Goal: Task Accomplishment & Management: Complete application form

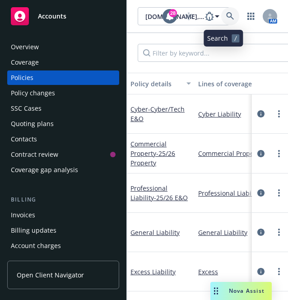
click at [226, 17] on icon at bounding box center [230, 16] width 8 height 8
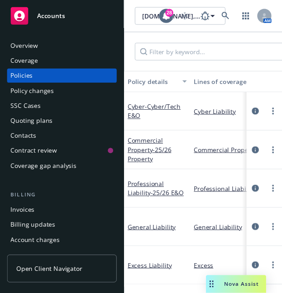
scroll to position [0, 3]
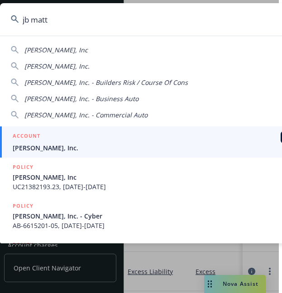
type input "jb matt"
click at [81, 146] on span "[PERSON_NAME], Inc." at bounding box center [159, 147] width 293 height 9
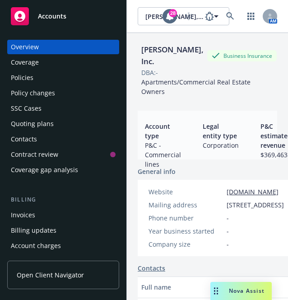
click at [66, 75] on div "Policies" at bounding box center [63, 78] width 105 height 14
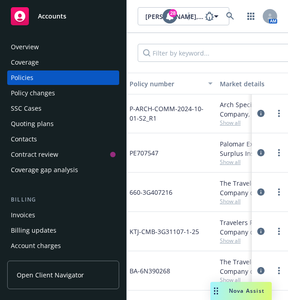
scroll to position [1378, 189]
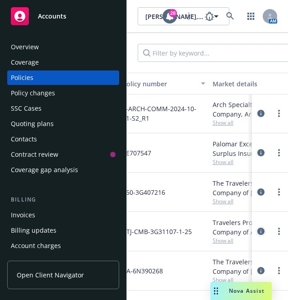
click at [258, 231] on icon "circleInformation" at bounding box center [261, 231] width 7 height 7
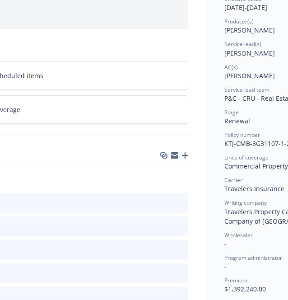
scroll to position [102, 278]
click at [184, 155] on icon "button" at bounding box center [185, 155] width 6 height 6
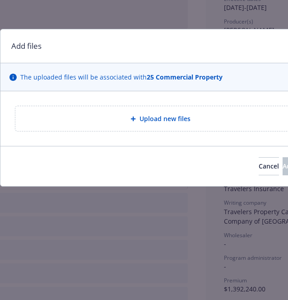
click at [184, 127] on div "Upload new files" at bounding box center [160, 118] width 290 height 25
type textarea "x"
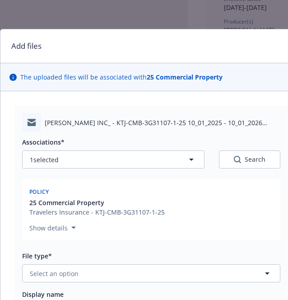
scroll to position [93, 0]
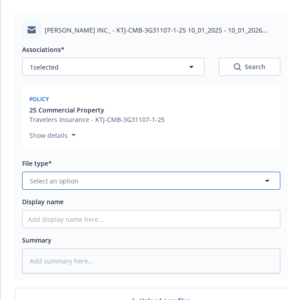
click at [128, 184] on button "Select an option" at bounding box center [151, 181] width 259 height 18
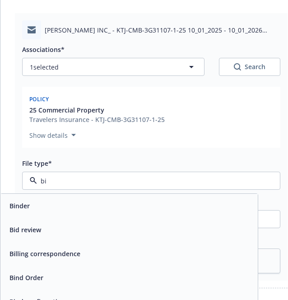
type input "bil"
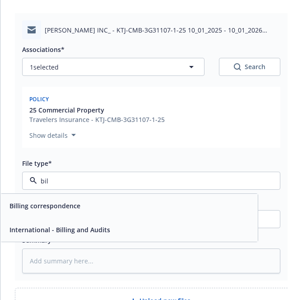
click at [122, 200] on div "Billing correspondence" at bounding box center [129, 205] width 247 height 13
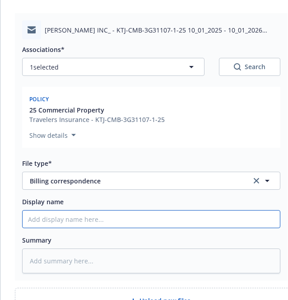
click at [109, 225] on input "Display name" at bounding box center [152, 219] width 258 height 17
type textarea "x"
type input "E"
type textarea "x"
type input "EM"
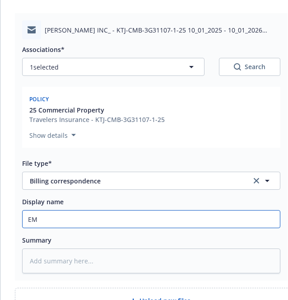
type textarea "x"
type input "EMF"
type textarea "x"
type input "EMF"
type textarea "x"
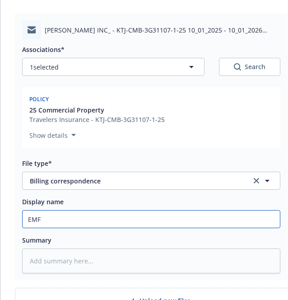
type input "EMF T"
type textarea "x"
type input "EMF Tr"
type textarea "x"
type input "EMF Tra"
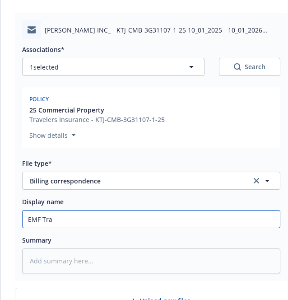
type textarea "x"
type input "EMF Trav"
type textarea "x"
type input "EMF Trave"
type textarea "x"
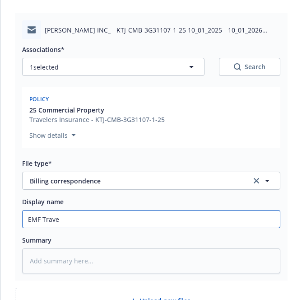
type input "EMF Travel"
type textarea "x"
type input "EMF Travele"
type textarea "x"
type input "EMF Traveler"
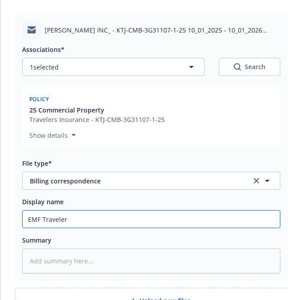
type textarea "x"
type input "EMF Travelers"
type textarea "x"
type input "EMF Travelers -"
type textarea "x"
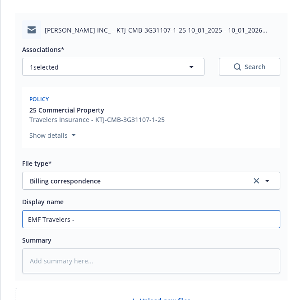
type input "EMF Travelers -"
paste input "premium and billing information"
type textarea "x"
type input "EMF Travelers - premium and billing information"
click at [75, 220] on input "EMF Travelers - premium and billing information" at bounding box center [152, 219] width 258 height 17
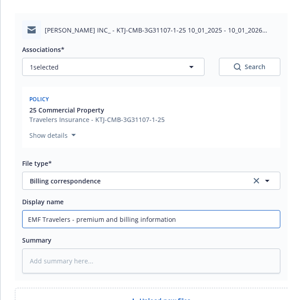
type textarea "x"
type input "EMF Travelers - 2premium and billing information"
type textarea "x"
type input "EMF Travelers - 25premium and billing information"
type textarea "x"
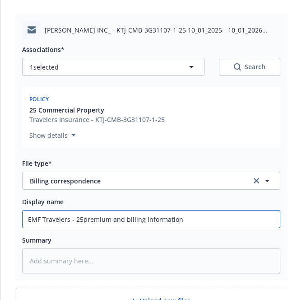
type input "EMF Travelers - 25/premium and billing information"
type textarea "x"
type input "EMF Travelers - 25/2premium and billing information"
type textarea "x"
type input "EMF Travelers - 25/26premium and billing information"
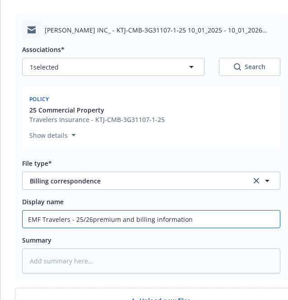
type textarea "x"
type input "EMF Travelers - 25/26 premium and billing information"
type textarea "x"
type input "EMF Travelers - 25/26 Ppremium and billing information"
type textarea "x"
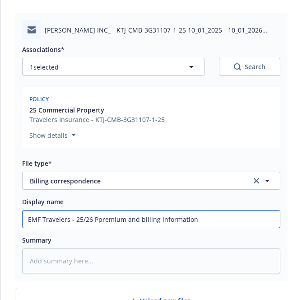
type input "EMF Travelers - 25/26 Prpremium and billing information"
type textarea "x"
type input "EMF Travelers - 25/26 Propremium and billing information"
type textarea "x"
type input "EMF Travelers - 25/26 Proppremium and billing information"
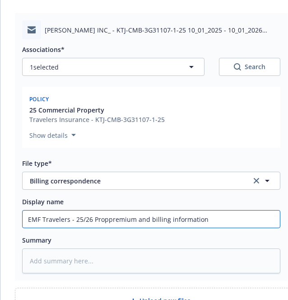
type textarea "x"
type input "EMF Travelers - 25/26 Propepremium and billing information"
type textarea "x"
type input "EMF Travelers - 25/26 Properpremium and billing information"
type textarea "x"
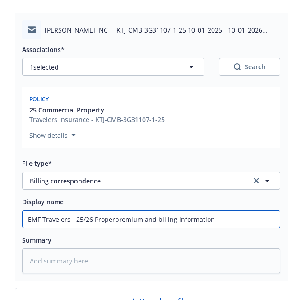
type input "EMF Travelers - 25/26 Propertpremium and billing information"
type textarea "x"
type input "EMF Travelers - 25/26 Propertypremium and billing information"
type textarea "x"
drag, startPoint x: 240, startPoint y: 221, endPoint x: 0, endPoint y: 215, distance: 240.1
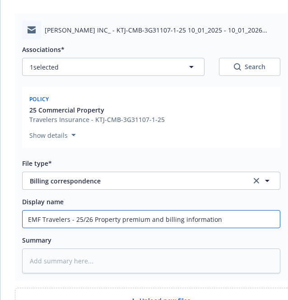
click at [0, 215] on html "Accounts Overview Coverage Policies Policy changes SSC Cases Quoting plans Cont…" at bounding box center [144, 150] width 288 height 300
type input "EMF Travelers - 25/26 Property premium and billing information"
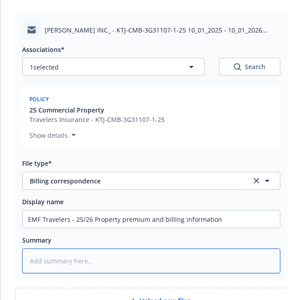
click at [75, 266] on textarea at bounding box center [151, 261] width 259 height 25
paste textarea "EMF Travelers - 25/26 Property premium and billing information"
type textarea "x"
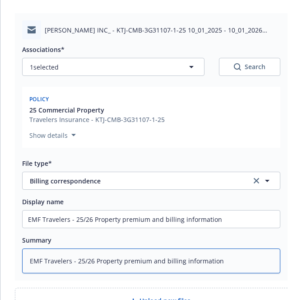
scroll to position [197, 0]
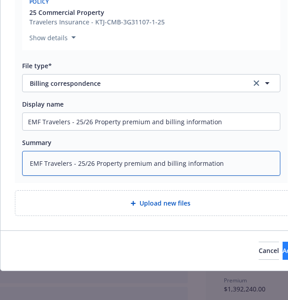
type textarea "EMF Travelers - 25/26 Property premium and billing information"
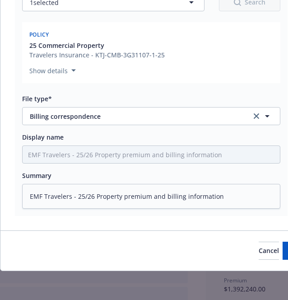
scroll to position [164, 0]
type textarea "x"
